Goal: Information Seeking & Learning: Find specific page/section

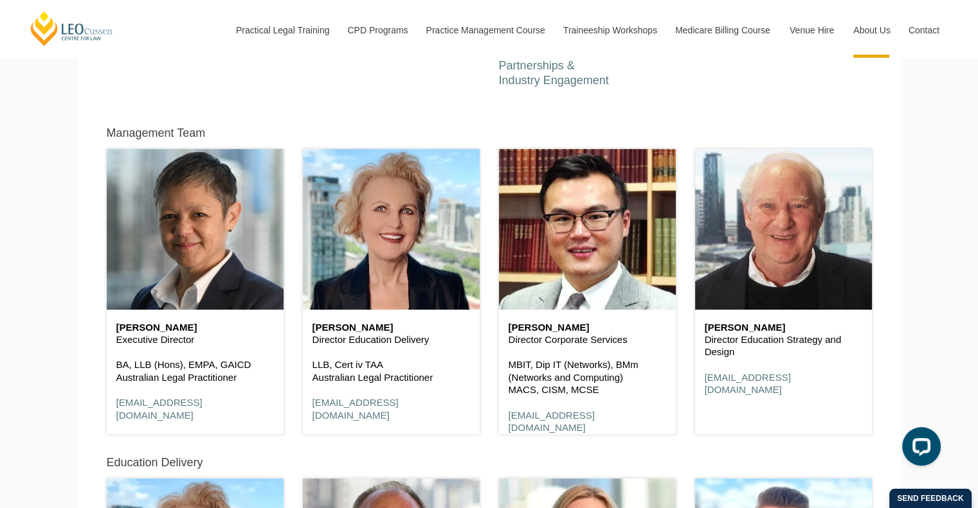
scroll to position [602, 0]
